Goal: Find specific page/section: Find specific page/section

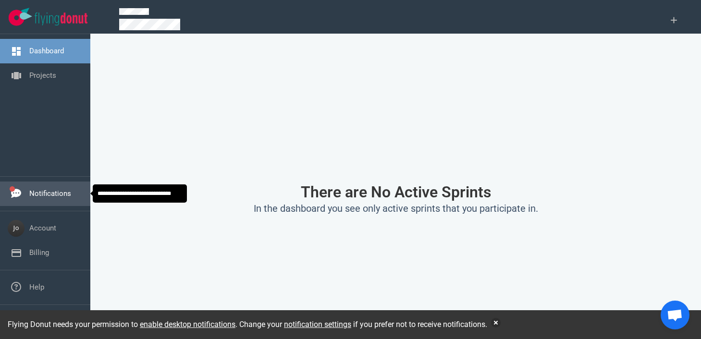
click at [41, 191] on link "Notifications" at bounding box center [50, 193] width 42 height 9
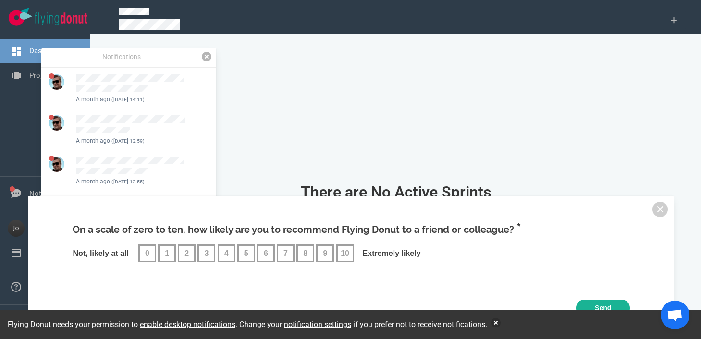
click at [206, 58] on link at bounding box center [207, 57] width 10 height 10
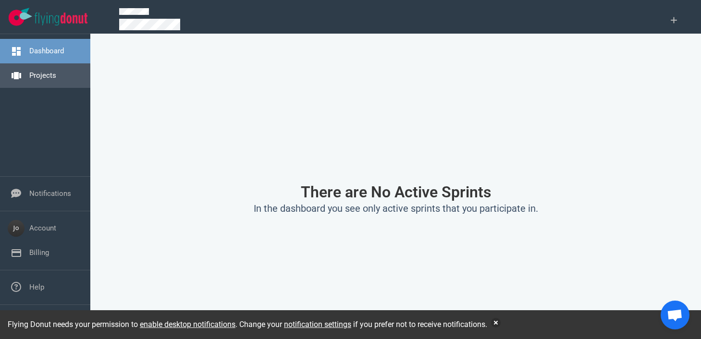
click at [46, 75] on link "Projects" at bounding box center [42, 75] width 27 height 9
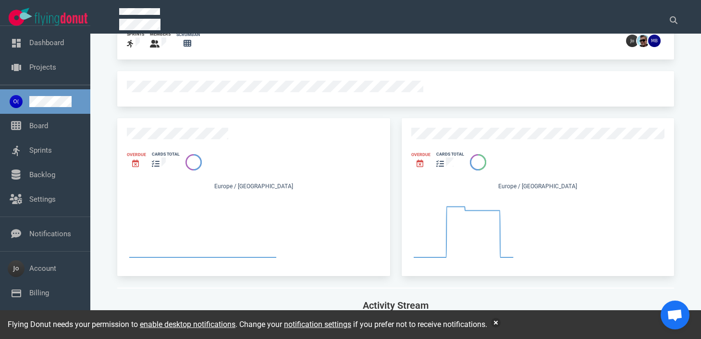
scroll to position [67, 0]
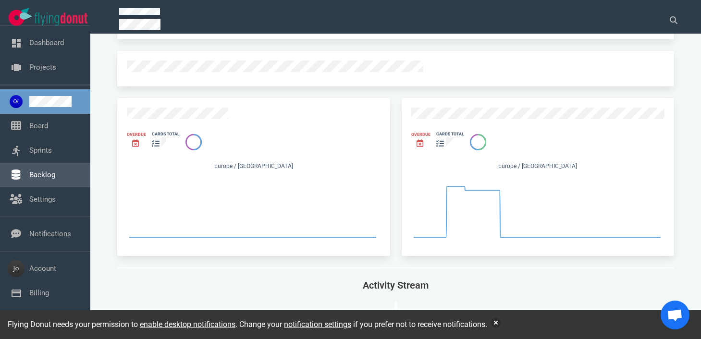
click at [42, 178] on link "Backlog" at bounding box center [42, 175] width 26 height 9
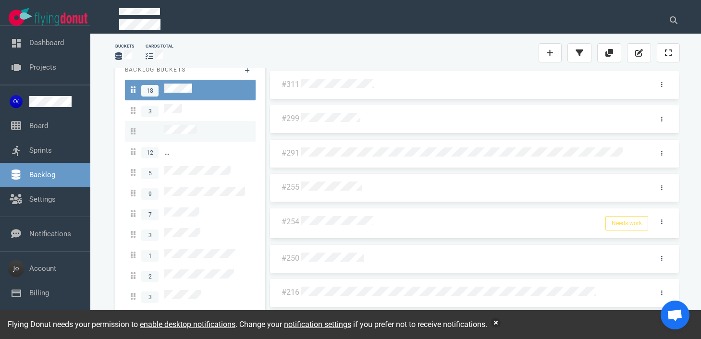
scroll to position [18, 0]
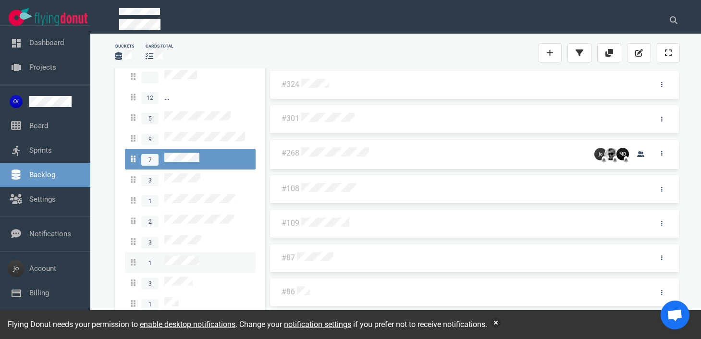
scroll to position [101, 0]
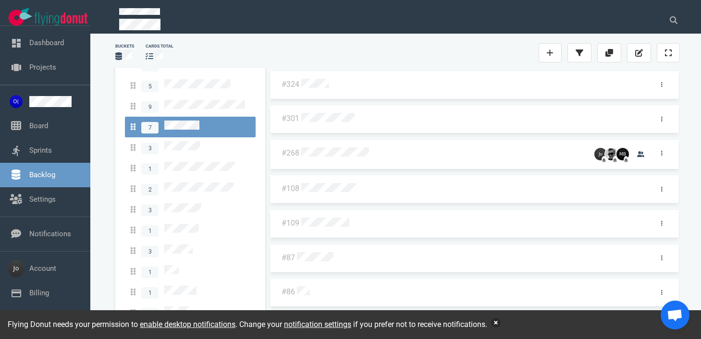
click at [501, 324] on button "button" at bounding box center [496, 323] width 10 height 10
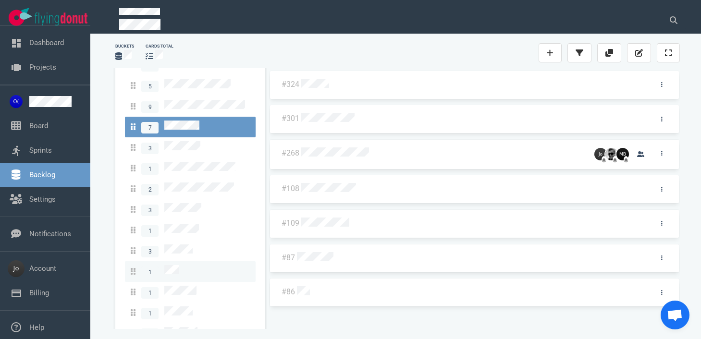
scroll to position [96, 0]
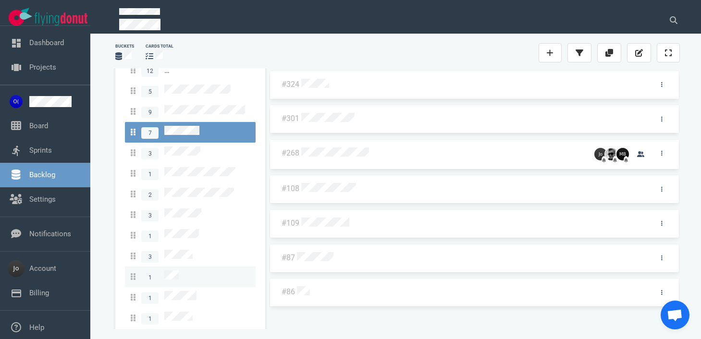
click at [179, 270] on div "1" at bounding box center [190, 276] width 119 height 13
